Goal: Contribute content: Contribute content

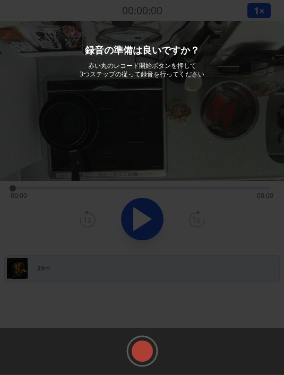
scroll to position [55, 0]
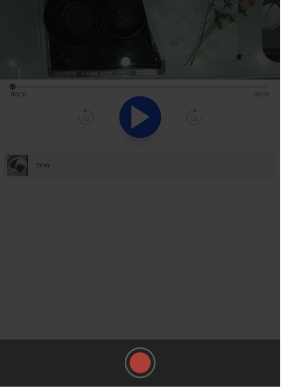
scroll to position [109, 0]
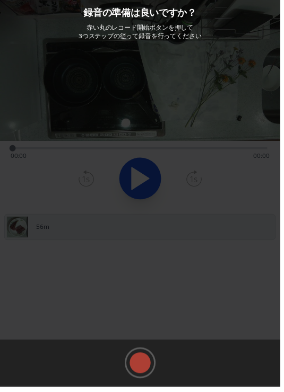
scroll to position [46, 0]
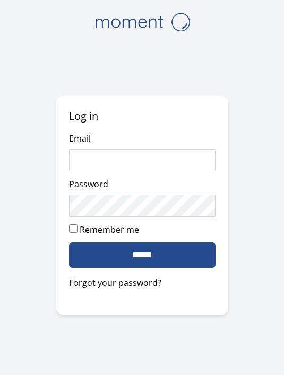
scroll to position [78, 0]
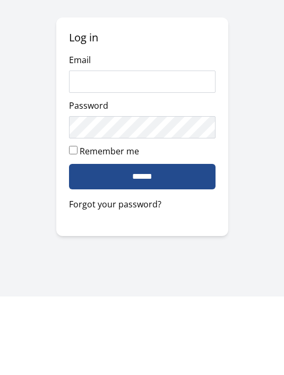
type input "**********"
click at [142, 242] on input "******" at bounding box center [142, 254] width 146 height 25
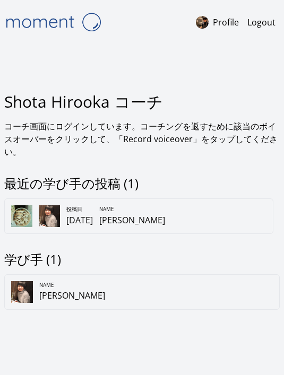
click at [76, 210] on div "投稿日 [DATE] Name [PERSON_NAME]" at bounding box center [141, 212] width 275 height 41
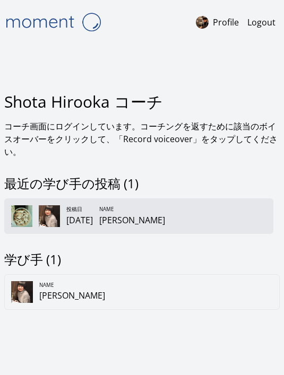
click at [128, 226] on div "[PERSON_NAME]" at bounding box center [132, 220] width 66 height 13
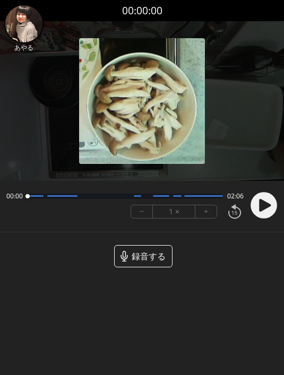
scroll to position [1, 0]
click at [139, 250] on span "録音する" at bounding box center [149, 256] width 34 height 13
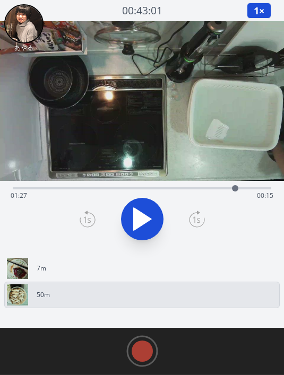
drag, startPoint x: 8, startPoint y: 188, endPoint x: 237, endPoint y: 187, distance: 228.6
click at [236, 187] on div at bounding box center [235, 188] width 16 height 16
drag, startPoint x: 239, startPoint y: 188, endPoint x: 233, endPoint y: 188, distance: 5.8
click at [233, 188] on div at bounding box center [233, 188] width 6 height 6
click at [141, 353] on rect at bounding box center [142, 351] width 16 height 16
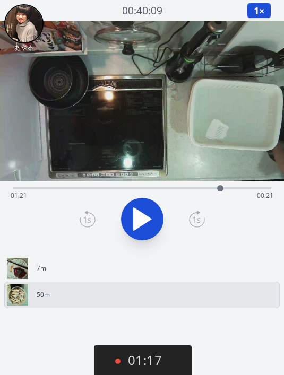
drag, startPoint x: 235, startPoint y: 190, endPoint x: 220, endPoint y: 184, distance: 16.2
click at [220, 184] on div at bounding box center [220, 188] width 16 height 16
click at [148, 363] on button "01:43" at bounding box center [143, 360] width 98 height 31
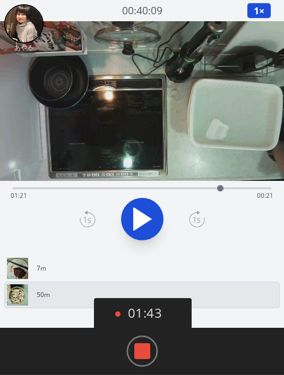
click at [144, 348] on rect at bounding box center [142, 351] width 16 height 16
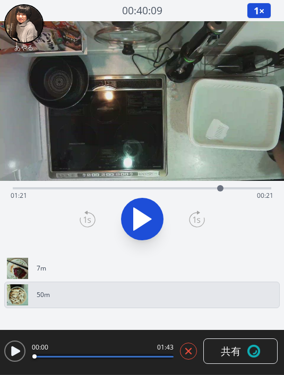
click at [195, 354] on button at bounding box center [188, 351] width 17 height 17
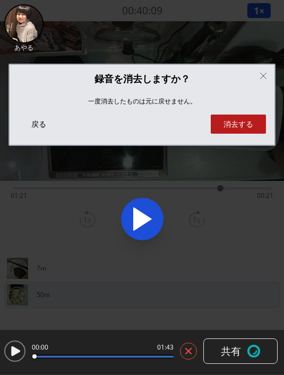
click at [248, 120] on button "消去する" at bounding box center [238, 124] width 55 height 19
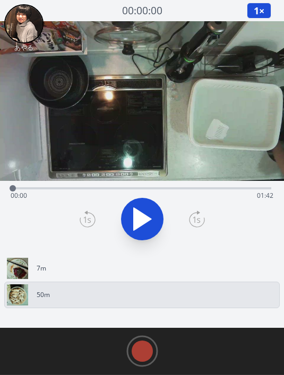
click at [210, 190] on div "Time elapsed: 00:00 Time remaining: 01:42" at bounding box center [142, 195] width 263 height 17
drag, startPoint x: 210, startPoint y: 190, endPoint x: 229, endPoint y: 188, distance: 19.3
click at [229, 188] on div at bounding box center [229, 188] width 6 height 6
click at [143, 348] on rect at bounding box center [142, 351] width 16 height 16
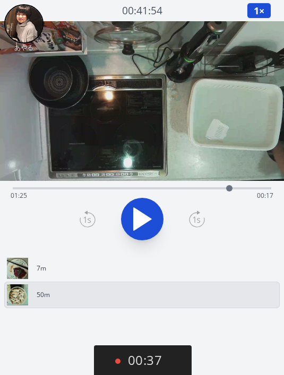
click at [139, 216] on icon at bounding box center [143, 219] width 18 height 22
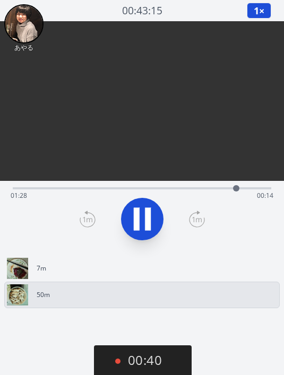
click at [139, 216] on icon at bounding box center [137, 219] width 6 height 23
click at [160, 373] on button "00:45" at bounding box center [143, 360] width 98 height 31
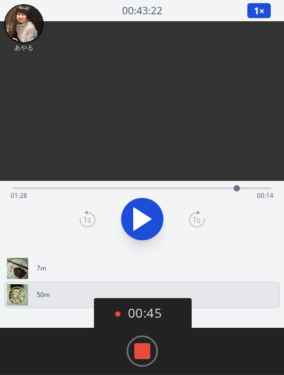
click at [142, 352] on rect at bounding box center [142, 351] width 16 height 16
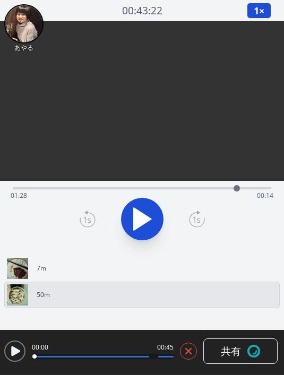
click at [188, 357] on button at bounding box center [188, 351] width 17 height 17
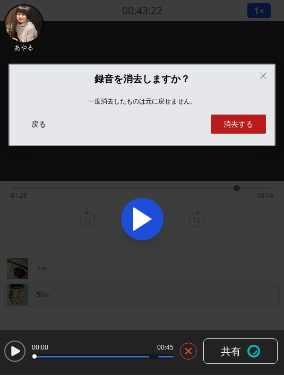
click at [246, 127] on button "消去する" at bounding box center [238, 124] width 55 height 19
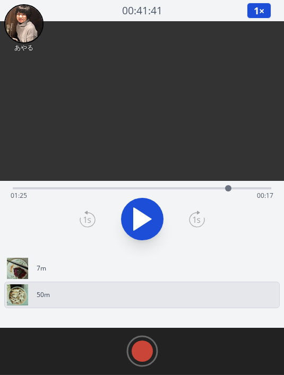
click at [151, 340] on circle at bounding box center [142, 351] width 30 height 30
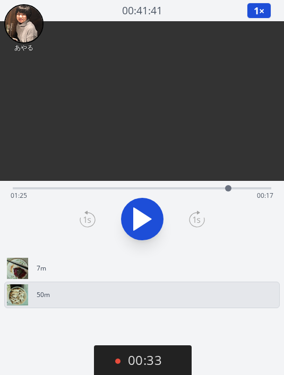
click at [142, 220] on icon at bounding box center [143, 219] width 18 height 22
click at [142, 220] on icon at bounding box center [142, 219] width 30 height 30
drag, startPoint x: 237, startPoint y: 189, endPoint x: 223, endPoint y: 182, distance: 14.7
click at [223, 182] on div at bounding box center [223, 188] width 16 height 16
click at [150, 373] on button "01:42" at bounding box center [143, 360] width 98 height 31
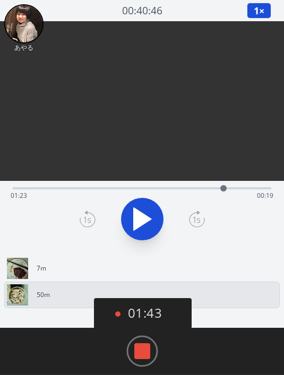
click at [151, 358] on icon at bounding box center [142, 351] width 32 height 32
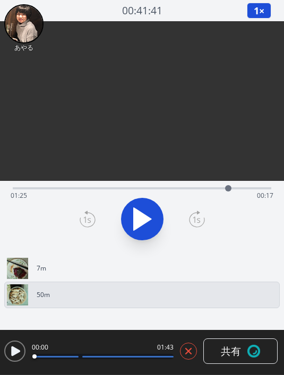
click at [181, 357] on button at bounding box center [188, 351] width 17 height 17
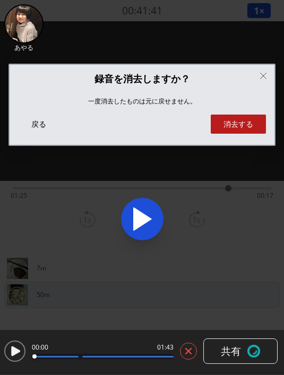
click at [243, 127] on button "消去する" at bounding box center [238, 124] width 55 height 19
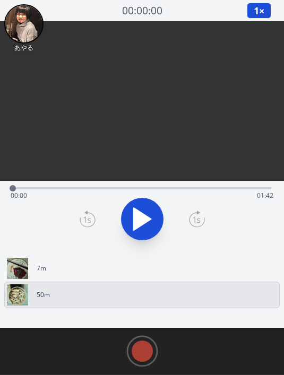
click at [218, 186] on div "Time elapsed: 00:00 Time remaining: 01:42" at bounding box center [142, 187] width 258 height 13
drag, startPoint x: 218, startPoint y: 186, endPoint x: 230, endPoint y: 185, distance: 11.7
click at [230, 185] on div at bounding box center [229, 188] width 6 height 6
click at [143, 347] on rect at bounding box center [142, 351] width 16 height 16
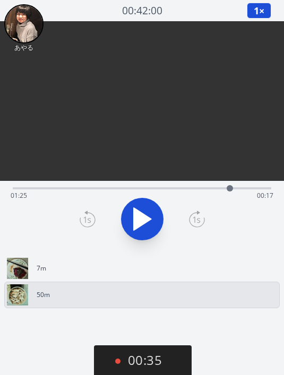
click at [134, 213] on icon at bounding box center [143, 219] width 18 height 22
click at [147, 219] on icon at bounding box center [148, 219] width 6 height 23
click at [150, 365] on button "01:05" at bounding box center [143, 360] width 98 height 31
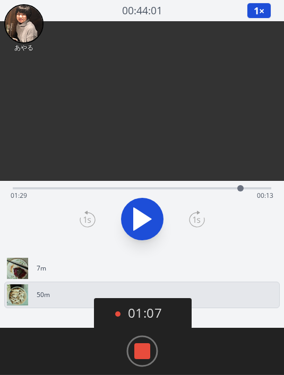
click at [143, 352] on rect at bounding box center [142, 351] width 16 height 16
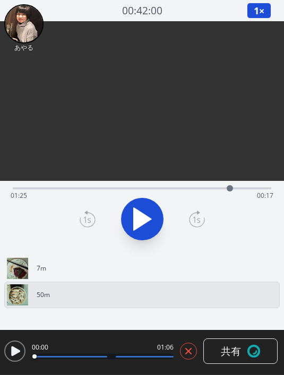
click at [188, 350] on icon at bounding box center [188, 350] width 5 height 5
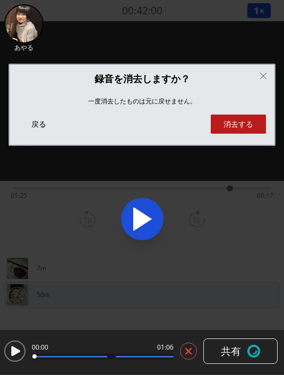
click at [238, 124] on button "消去する" at bounding box center [238, 124] width 55 height 19
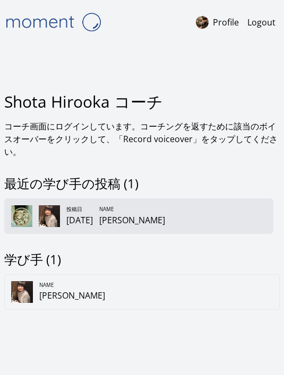
click at [93, 213] on div "投稿日" at bounding box center [79, 209] width 27 height 7
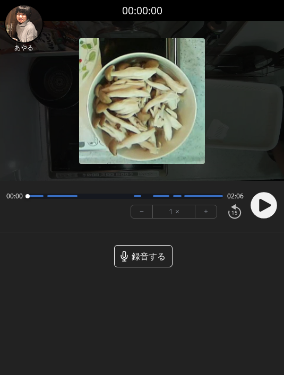
click at [150, 258] on span "録音する" at bounding box center [149, 256] width 34 height 13
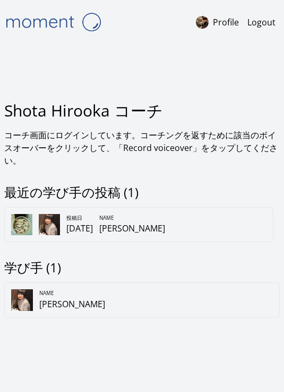
scroll to position [16, 0]
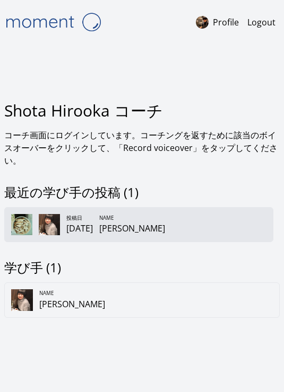
click at [132, 215] on div "Name" at bounding box center [132, 218] width 66 height 7
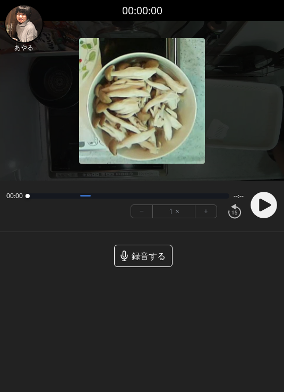
click at [148, 251] on span "録音する" at bounding box center [149, 256] width 34 height 13
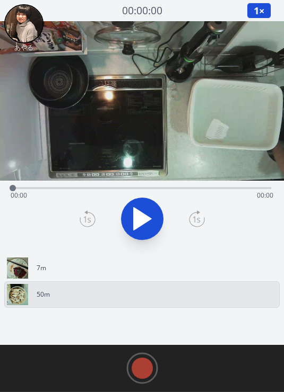
click at [142, 213] on icon at bounding box center [142, 219] width 30 height 30
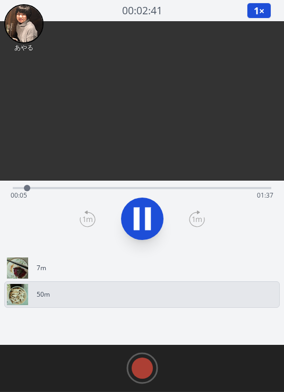
click at [140, 218] on icon at bounding box center [142, 219] width 30 height 30
click at [97, 191] on div "Time elapsed: 00:05 Time remaining: 01:37" at bounding box center [142, 195] width 263 height 17
click at [137, 215] on icon at bounding box center [143, 219] width 18 height 22
click at [137, 214] on icon at bounding box center [137, 219] width 6 height 23
drag, startPoint x: 100, startPoint y: 187, endPoint x: 153, endPoint y: 188, distance: 53.0
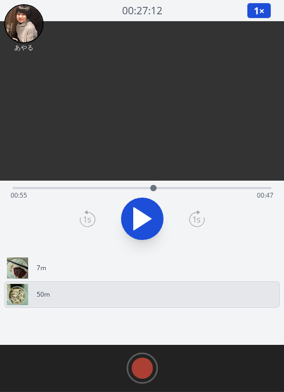
click at [153, 188] on div at bounding box center [153, 188] width 6 height 6
drag, startPoint x: 152, startPoint y: 188, endPoint x: 105, endPoint y: 188, distance: 47.2
click at [114, 189] on div at bounding box center [117, 188] width 6 height 6
click at [142, 184] on div at bounding box center [138, 188] width 16 height 16
click at [139, 219] on icon at bounding box center [143, 219] width 18 height 22
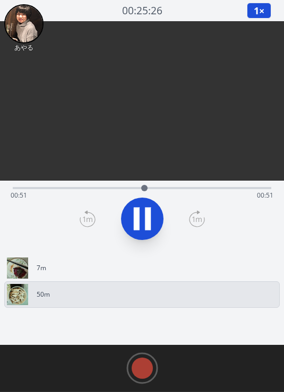
click at [139, 219] on icon at bounding box center [137, 219] width 6 height 23
click at [139, 219] on icon at bounding box center [143, 219] width 18 height 22
click at [0, 0] on icon at bounding box center [0, 0] width 0 height 0
drag, startPoint x: 145, startPoint y: 187, endPoint x: 229, endPoint y: 186, distance: 83.8
click at [229, 186] on div at bounding box center [229, 188] width 6 height 6
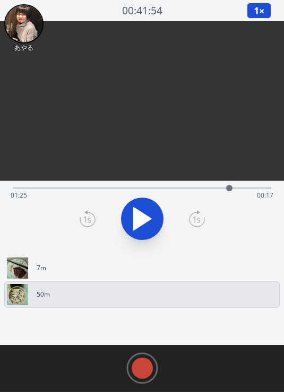
click at [145, 382] on circle at bounding box center [142, 369] width 30 height 30
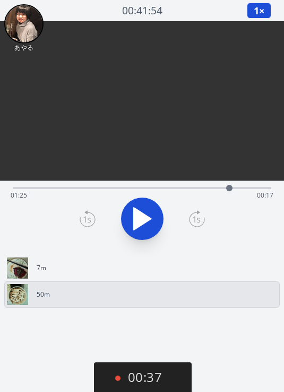
click at [138, 219] on icon at bounding box center [143, 219] width 18 height 22
click at [138, 219] on icon at bounding box center [137, 219] width 6 height 23
drag, startPoint x: 242, startPoint y: 190, endPoint x: 222, endPoint y: 186, distance: 20.2
click at [222, 186] on div at bounding box center [222, 188] width 16 height 16
click at [158, 385] on button "02:39" at bounding box center [143, 378] width 98 height 31
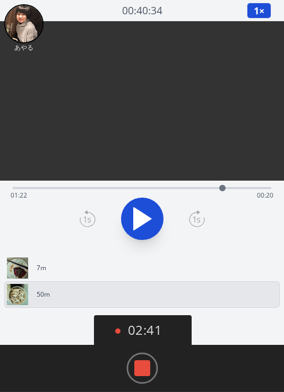
click at [139, 377] on rect at bounding box center [142, 369] width 16 height 16
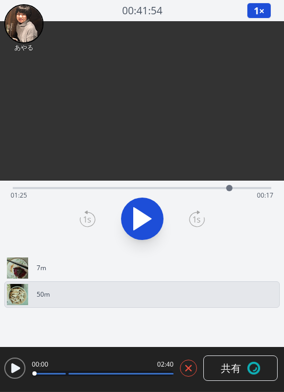
click at [209, 381] on button "共有" at bounding box center [240, 368] width 74 height 25
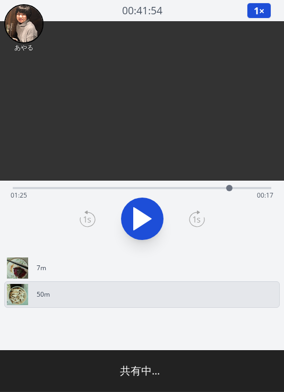
type input "**********"
